Goal: Check status: Check status

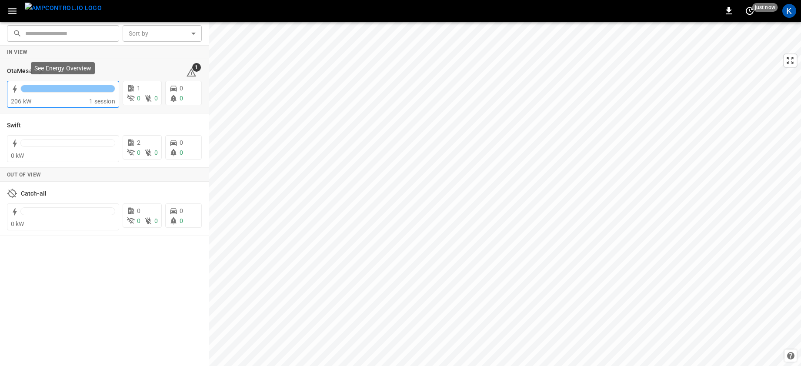
click at [46, 91] on div at bounding box center [68, 88] width 94 height 7
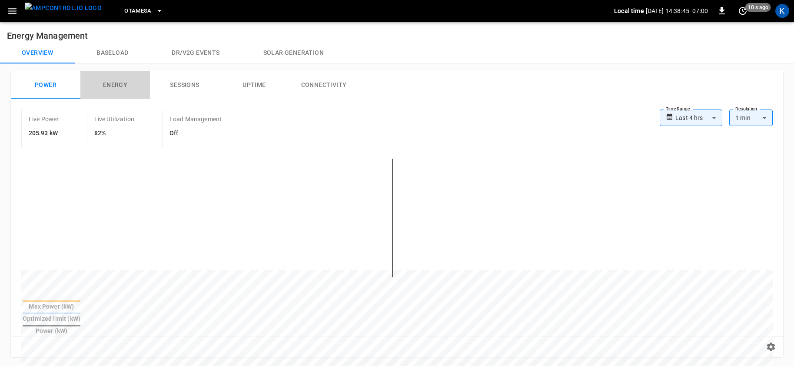
click at [112, 82] on button "Energy" at bounding box center [115, 85] width 70 height 28
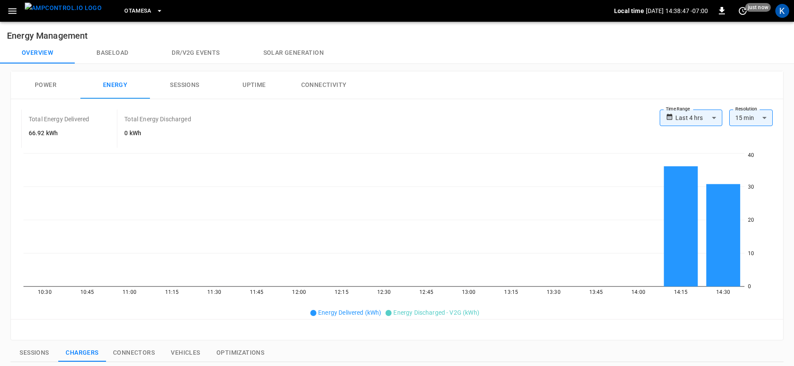
click at [177, 84] on button "Sessions" at bounding box center [185, 85] width 70 height 28
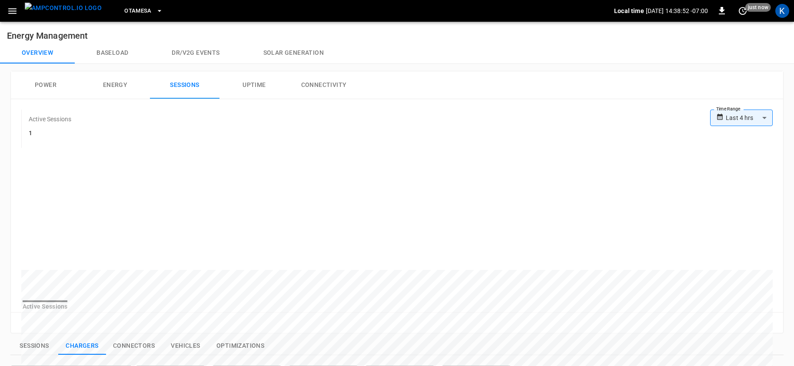
click at [45, 86] on button "Power" at bounding box center [46, 85] width 70 height 28
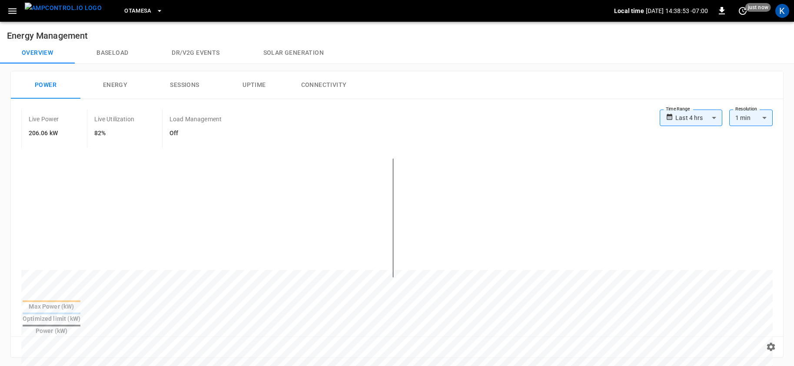
click at [124, 11] on span "OtaMesa" at bounding box center [137, 11] width 27 height 10
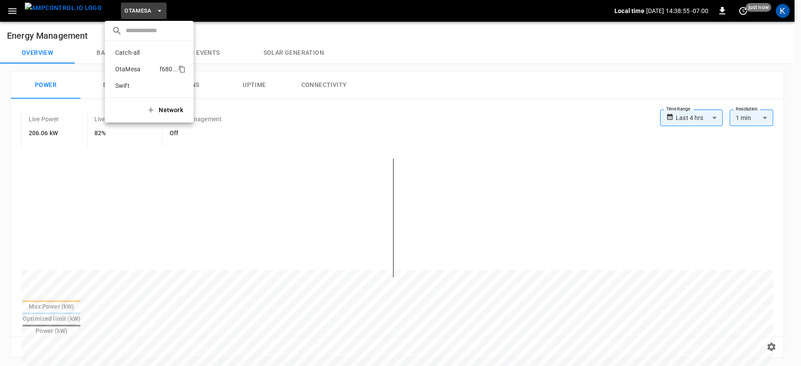
click at [137, 65] on p "OtaMesa" at bounding box center [136, 69] width 48 height 9
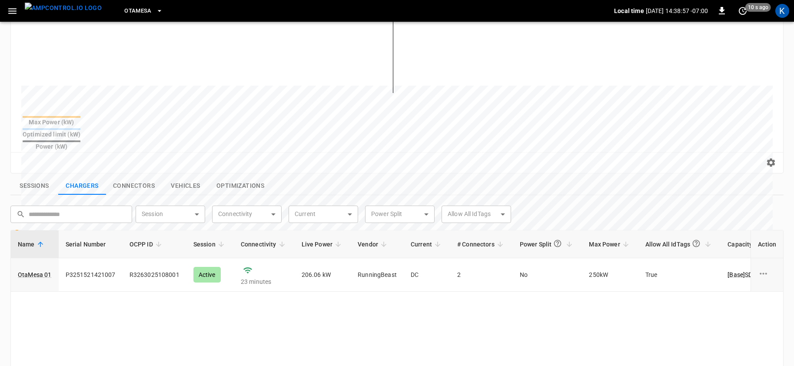
scroll to position [221, 0]
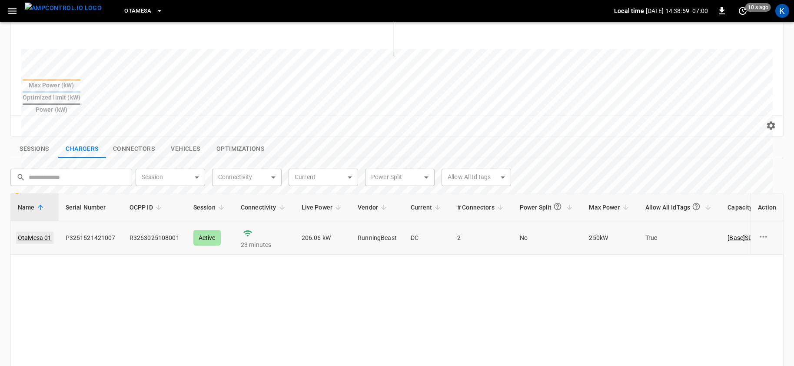
click at [31, 232] on link "OtaMesa 01" at bounding box center [34, 238] width 37 height 12
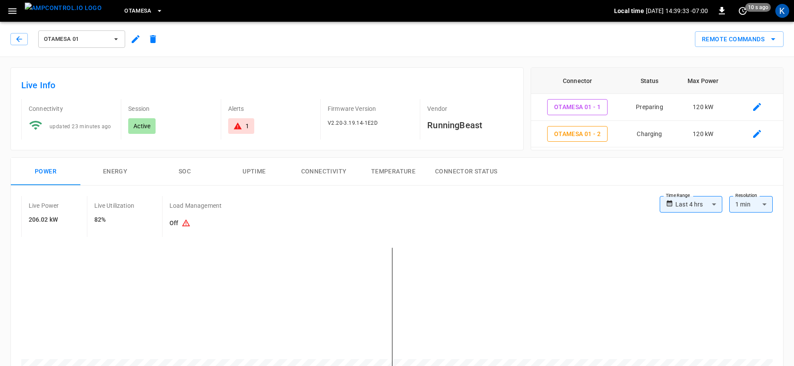
click at [124, 10] on span "OtaMesa" at bounding box center [137, 11] width 27 height 10
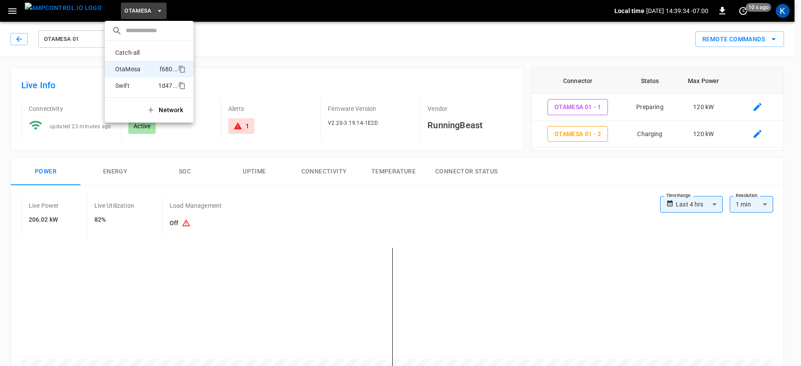
click at [125, 85] on p "Swift" at bounding box center [135, 85] width 47 height 9
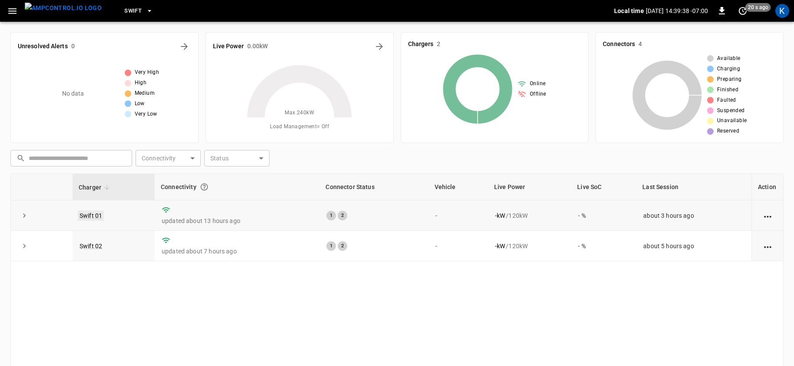
click at [89, 217] on link "Swift 01" at bounding box center [91, 215] width 26 height 10
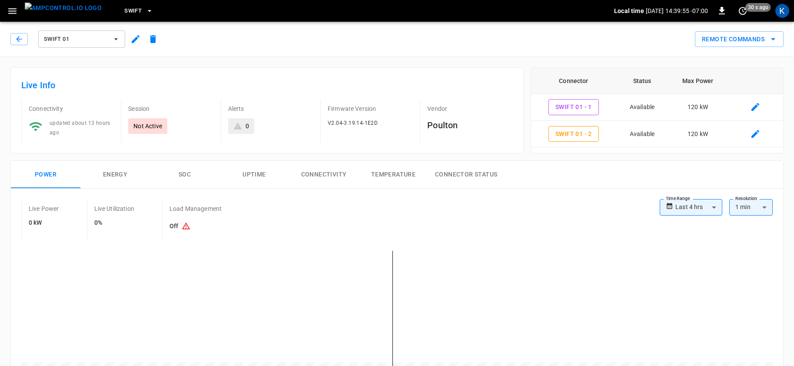
click at [64, 37] on span "Swift 01" at bounding box center [76, 39] width 64 height 10
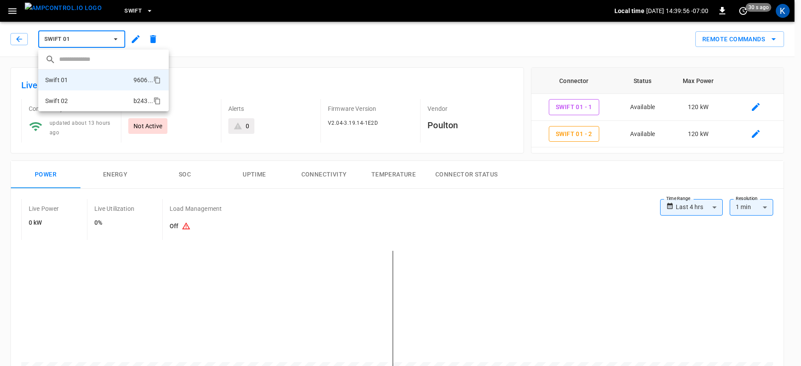
click at [83, 102] on li "Swift 02 b243 ..." at bounding box center [103, 100] width 130 height 21
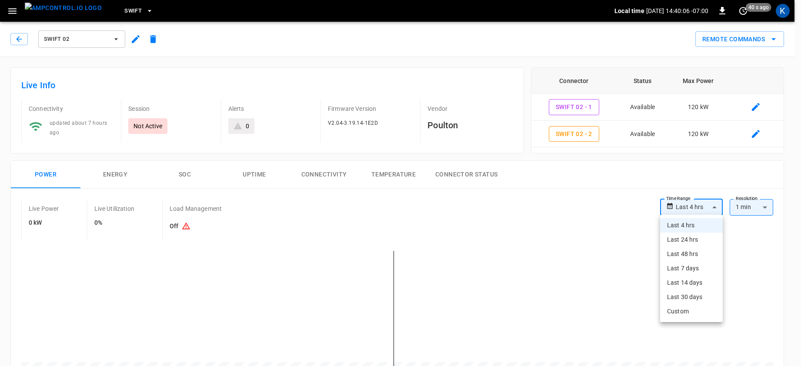
click at [685, 237] on li "Last 24 hrs" at bounding box center [691, 240] width 63 height 14
type input "**********"
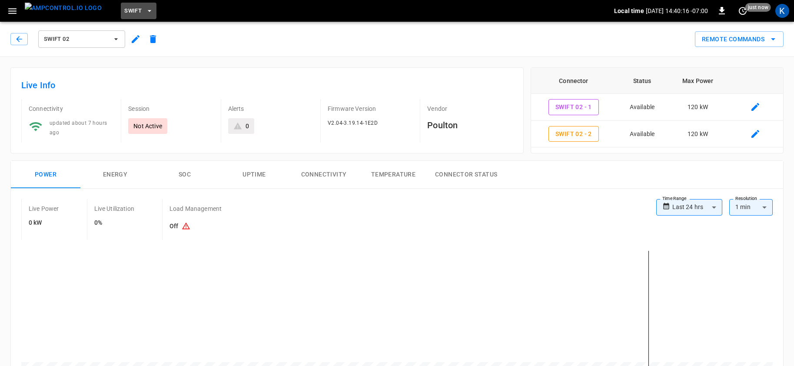
click at [124, 12] on span "Swift" at bounding box center [132, 11] width 17 height 10
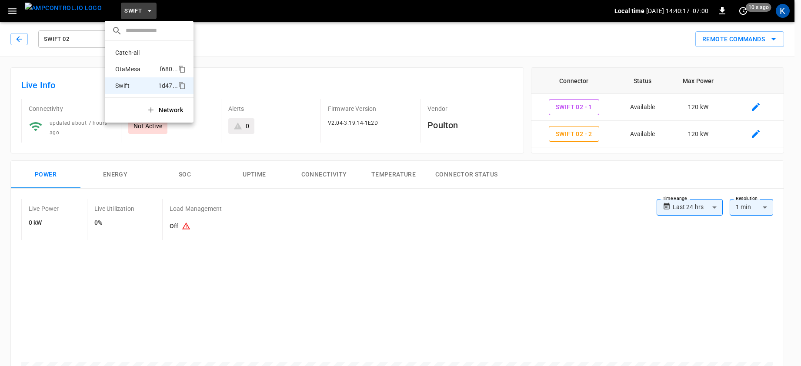
click at [135, 66] on p "OtaMesa" at bounding box center [136, 69] width 48 height 9
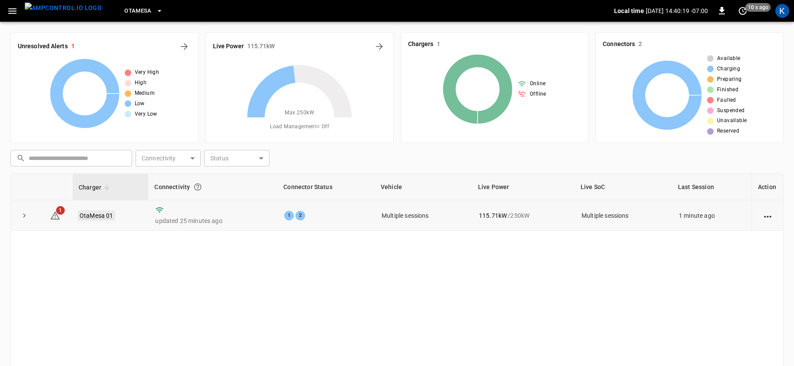
click at [94, 214] on link "OtaMesa 01" at bounding box center [96, 215] width 37 height 10
